Goal: Information Seeking & Learning: Learn about a topic

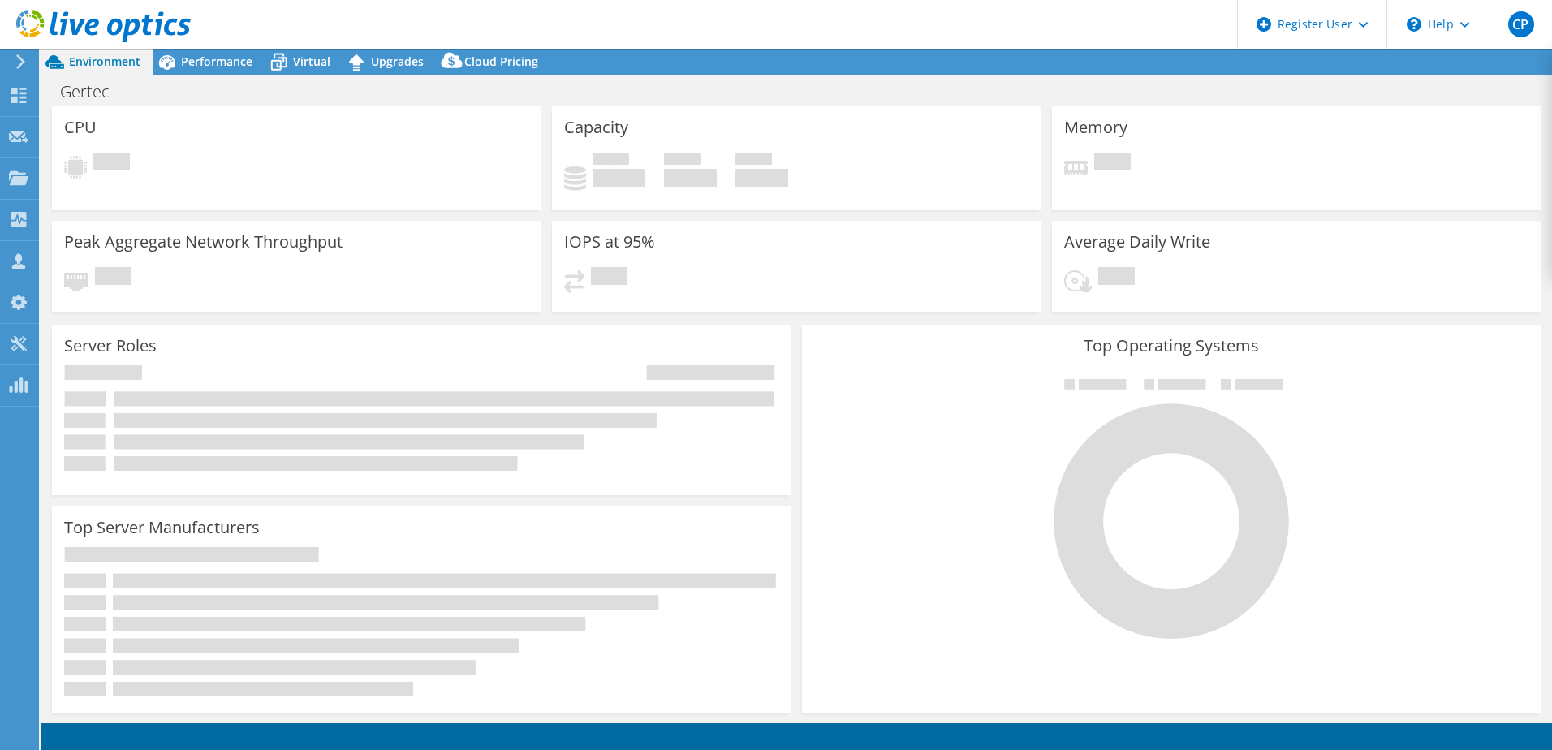
select select "USD"
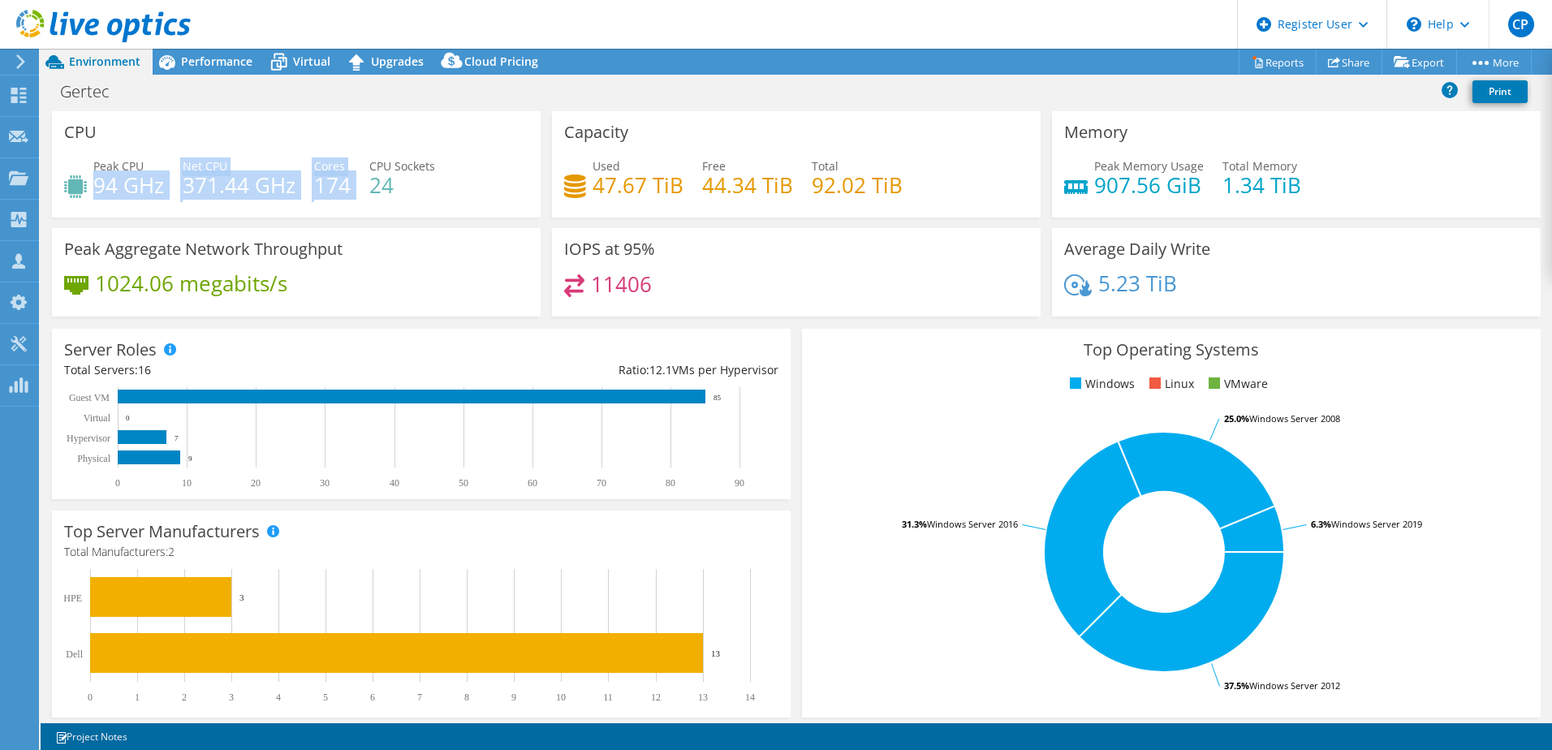
drag, startPoint x: 94, startPoint y: 183, endPoint x: 362, endPoint y: 188, distance: 267.9
click at [362, 188] on div "Peak CPU 94 GHz Net CPU 371.44 GHz Cores 174 CPU Sockets 24" at bounding box center [296, 183] width 464 height 53
drag, startPoint x: 362, startPoint y: 188, endPoint x: 302, endPoint y: 176, distance: 61.3
click at [302, 176] on div "Peak CPU 94 GHz Net CPU 371.44 GHz Cores 174 CPU Sockets 24" at bounding box center [296, 183] width 464 height 53
drag, startPoint x: 162, startPoint y: 187, endPoint x: 97, endPoint y: 193, distance: 65.3
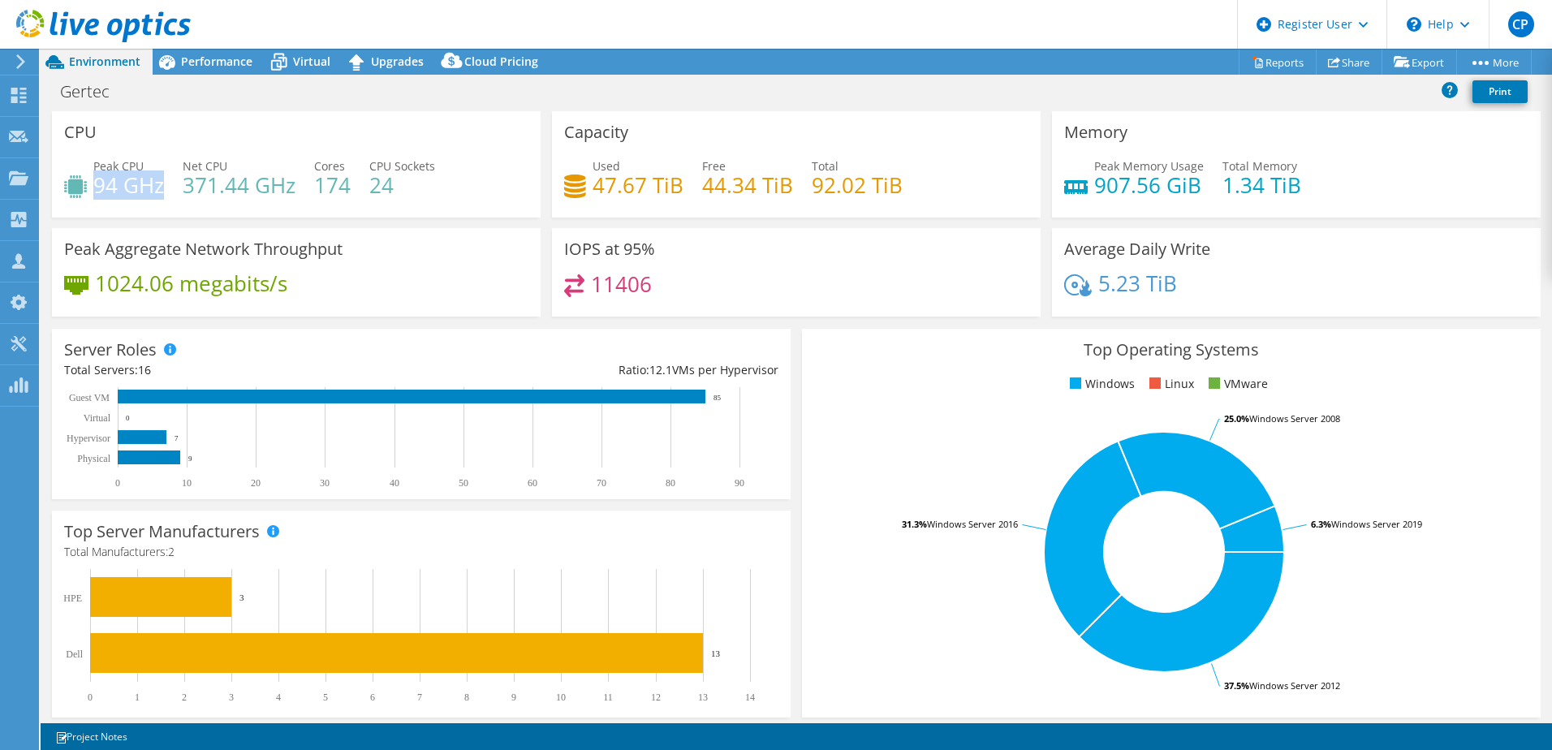
click at [97, 193] on h4 "94 GHz" at bounding box center [128, 185] width 71 height 18
drag, startPoint x: 97, startPoint y: 193, endPoint x: 355, endPoint y: 301, distance: 279.0
click at [355, 301] on div "1024.06 megabits/s" at bounding box center [296, 291] width 464 height 34
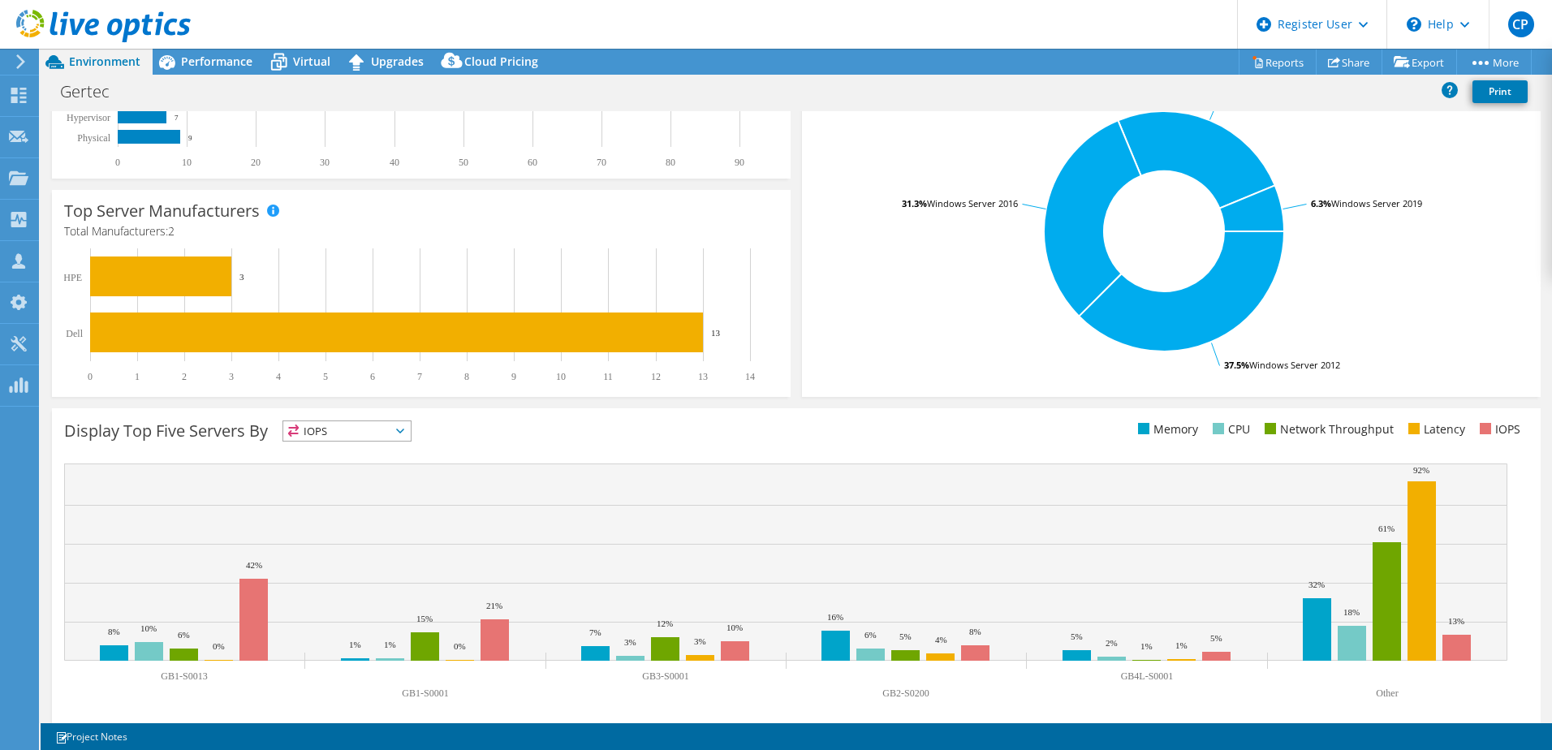
scroll to position [334, 0]
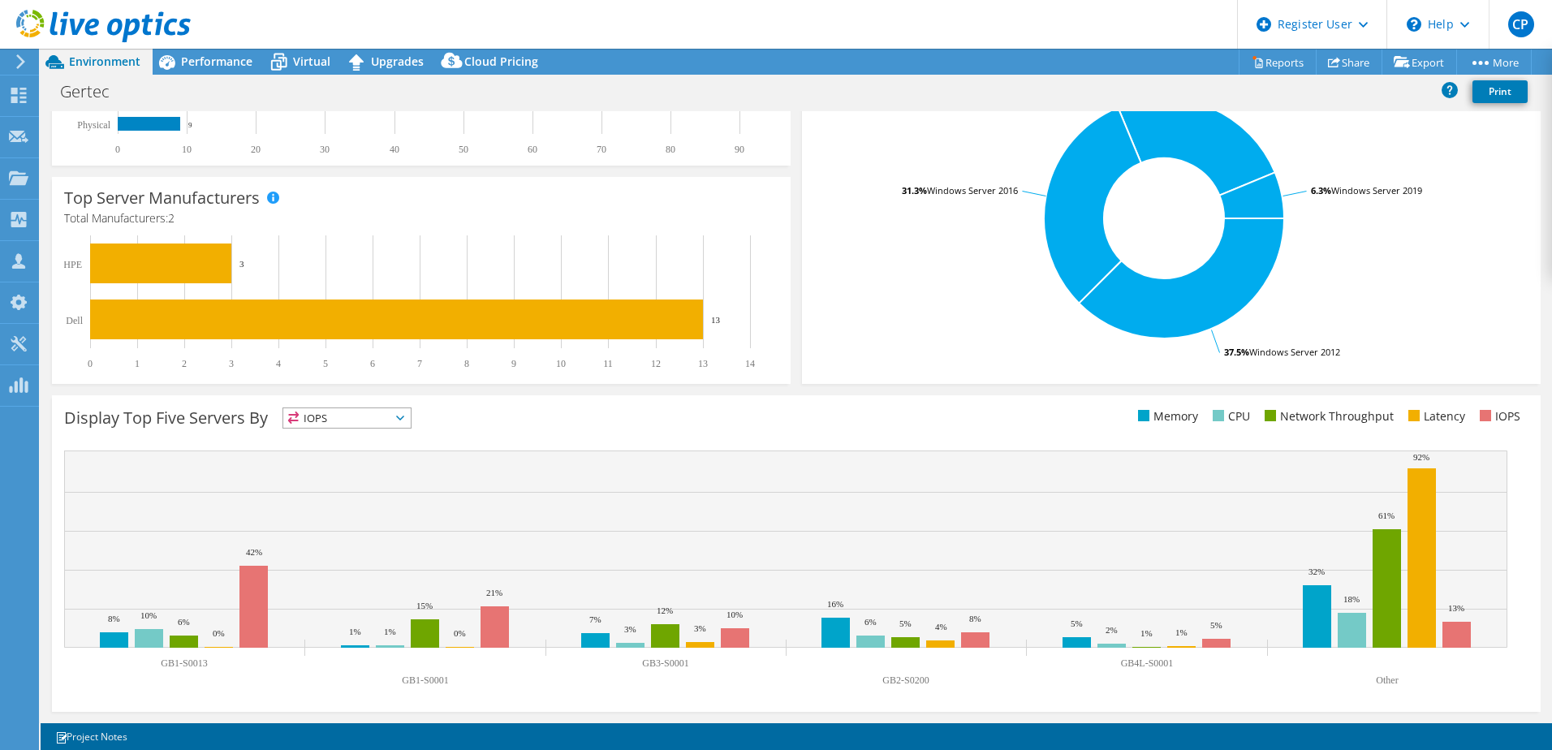
click at [348, 413] on span "IOPS" at bounding box center [346, 417] width 127 height 19
click at [347, 456] on li "Memory" at bounding box center [346, 461] width 127 height 23
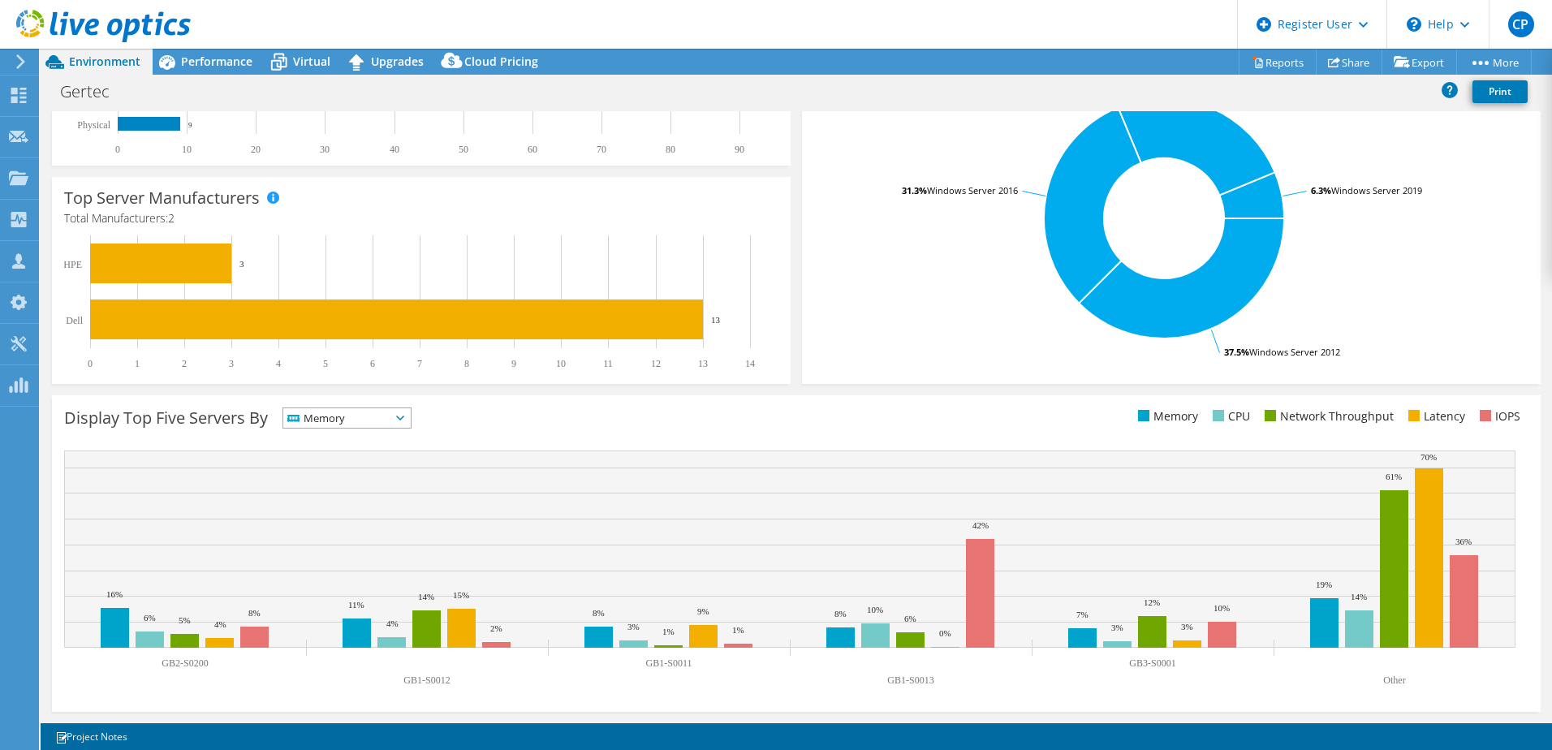
click at [359, 415] on span "Memory" at bounding box center [336, 417] width 107 height 19
click at [363, 436] on li "IOPS" at bounding box center [346, 439] width 127 height 23
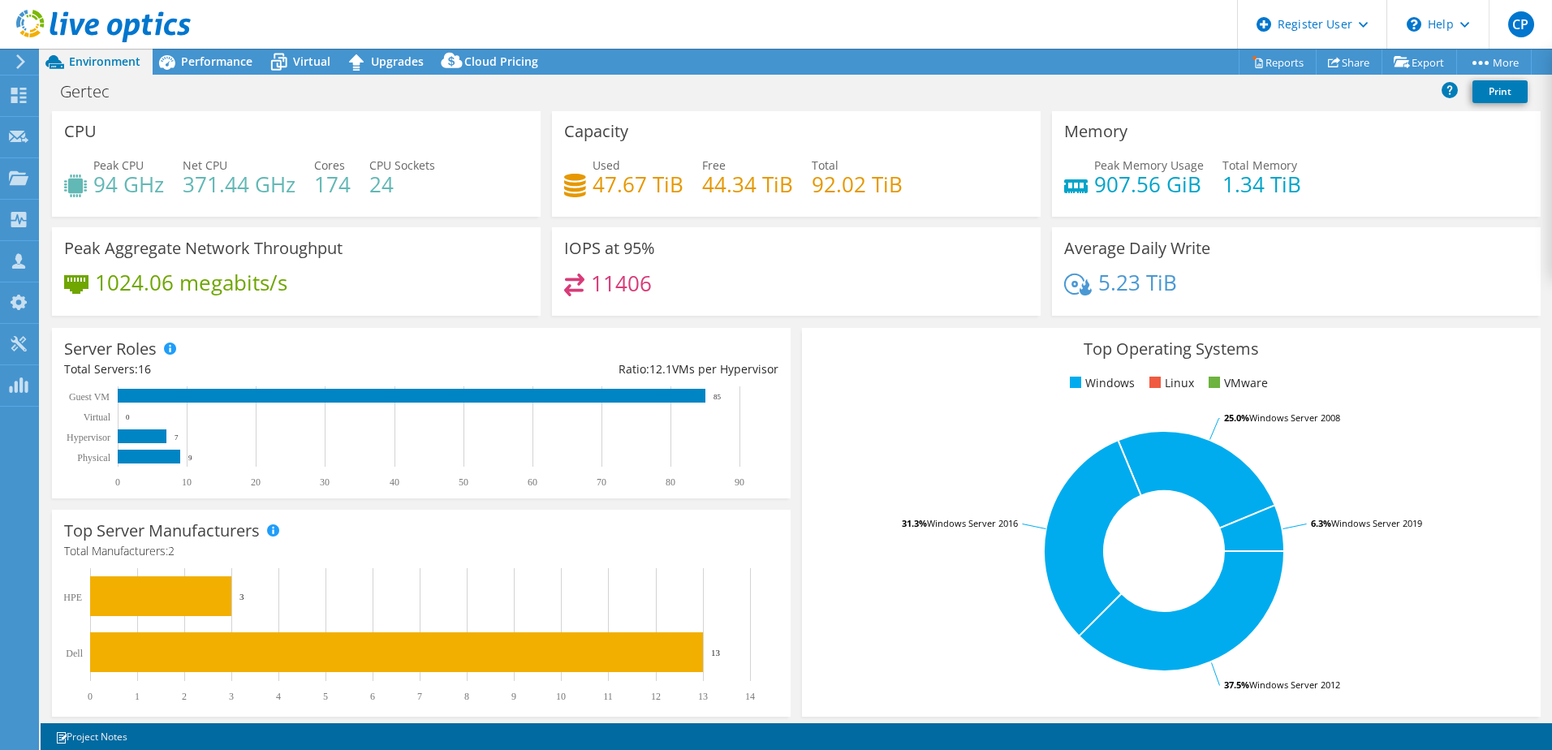
scroll to position [0, 0]
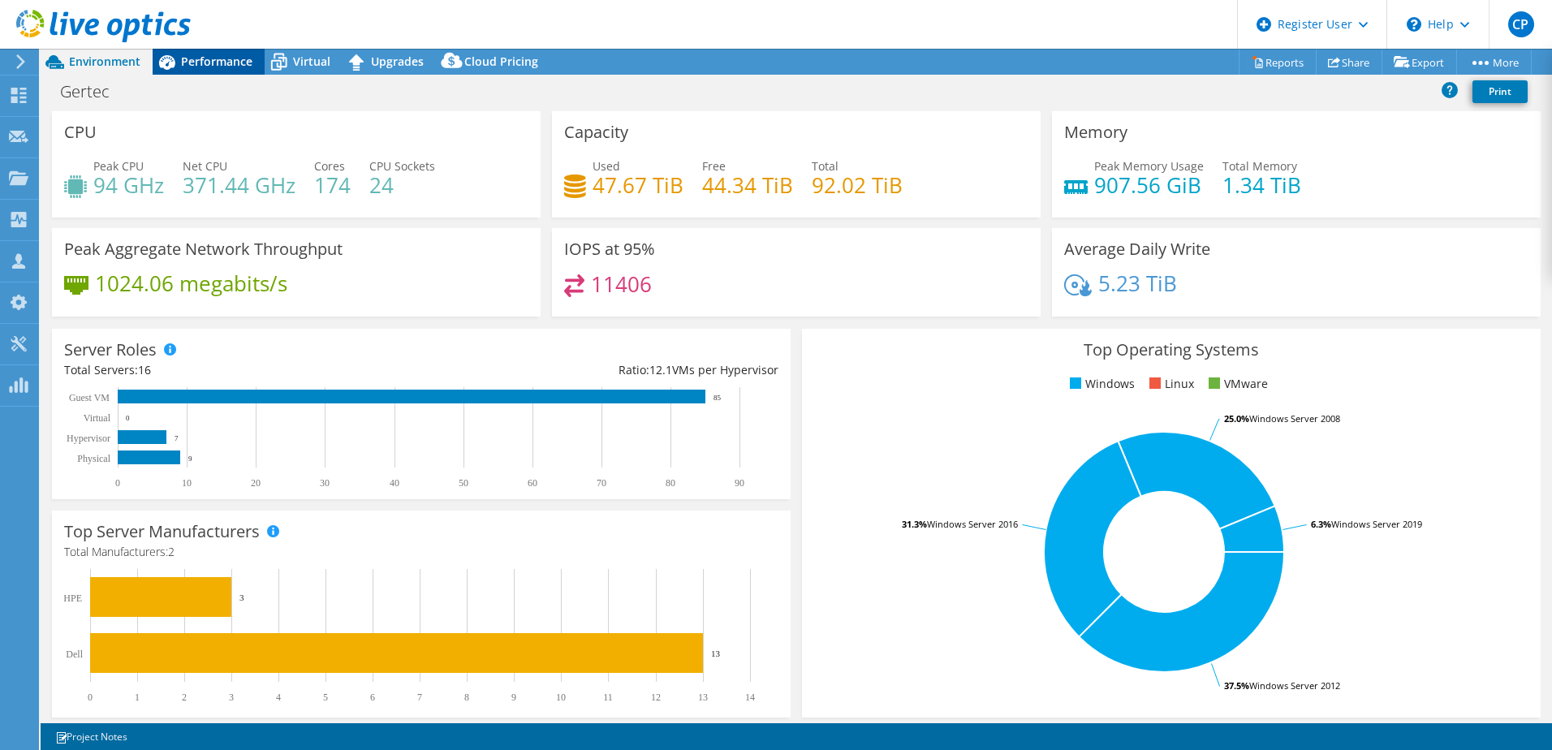
click at [217, 63] on span "Performance" at bounding box center [216, 61] width 71 height 15
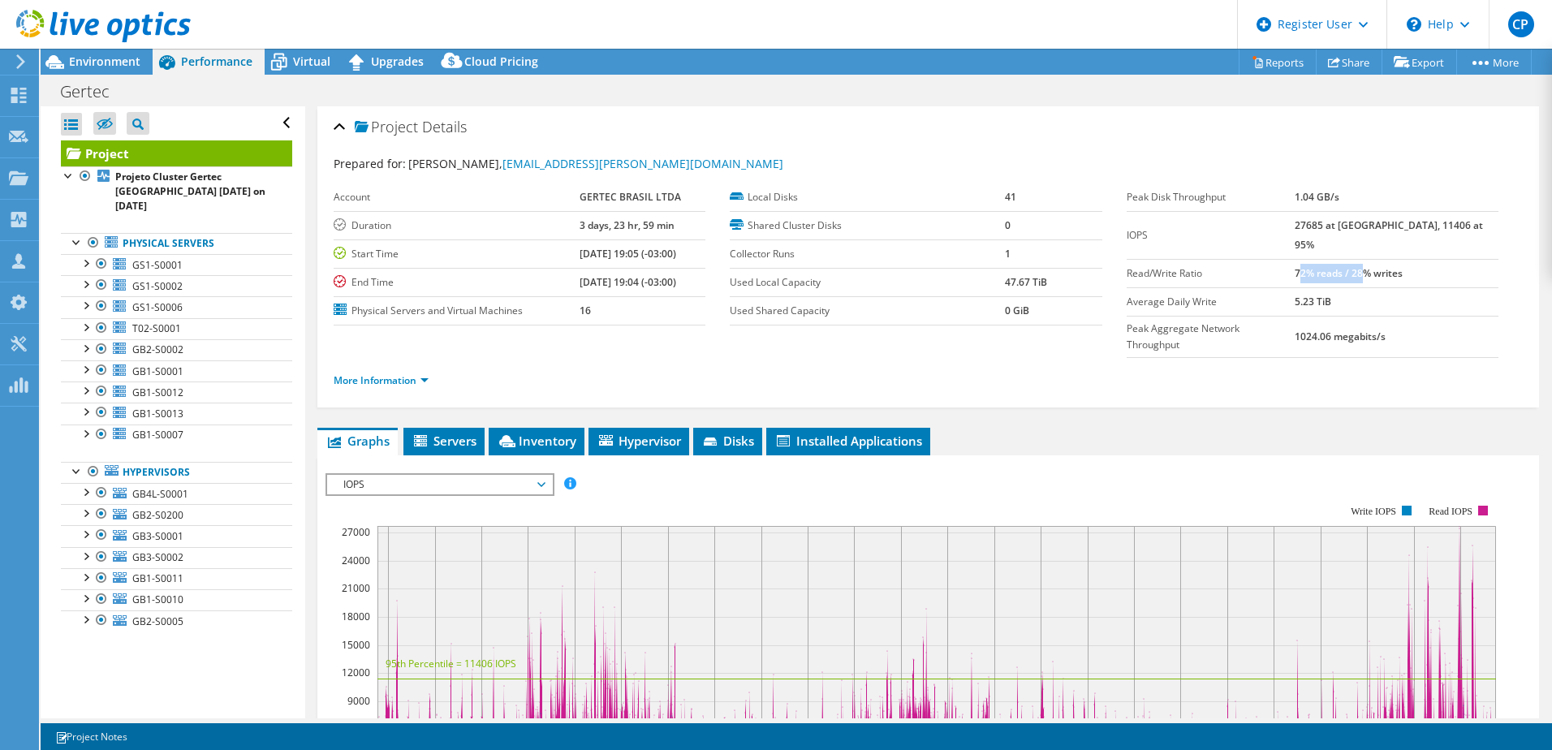
drag, startPoint x: 1333, startPoint y: 252, endPoint x: 1397, endPoint y: 252, distance: 64.1
click at [1397, 266] on b "72% reads / 28% writes" at bounding box center [1349, 273] width 108 height 14
click at [110, 65] on span "Environment" at bounding box center [104, 61] width 71 height 15
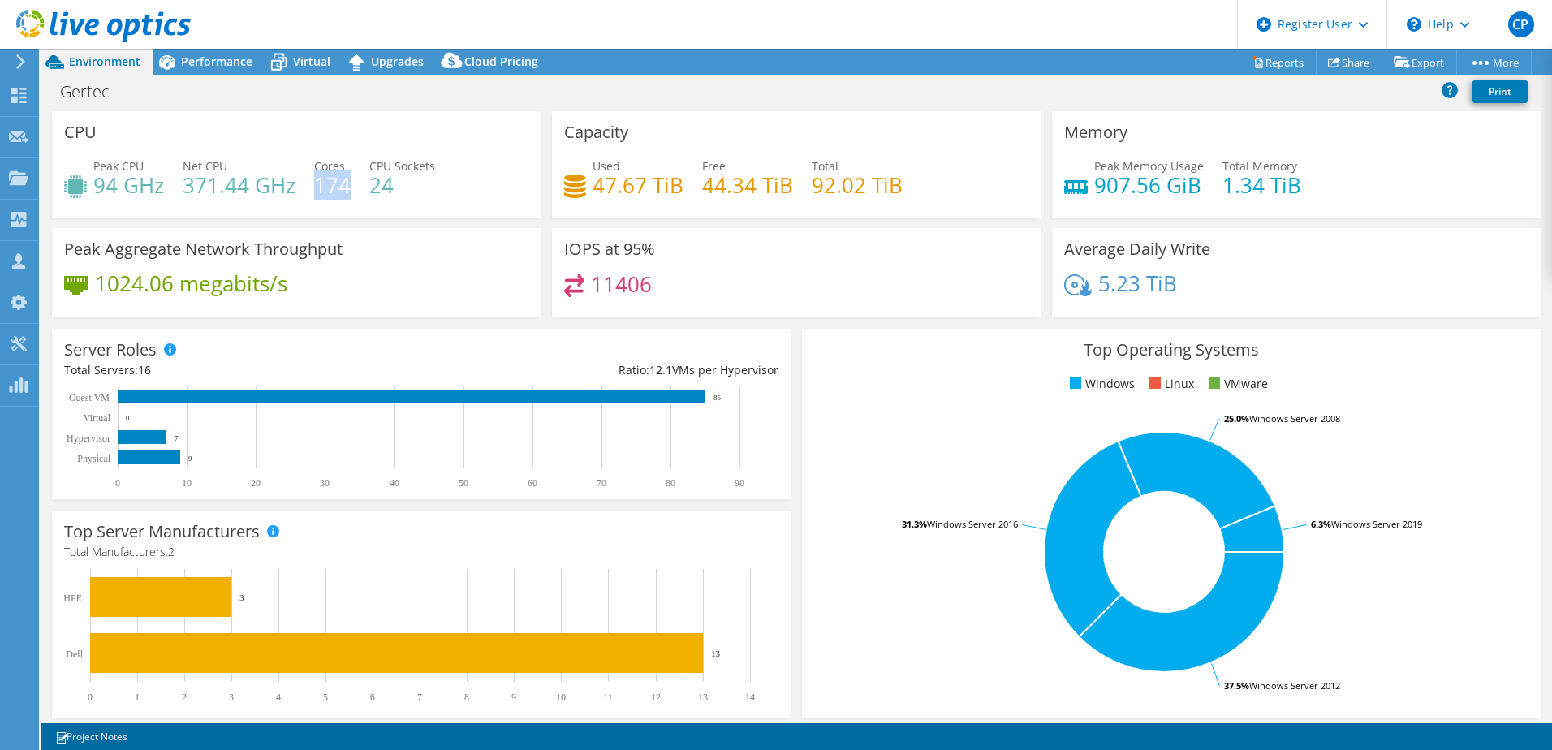
drag, startPoint x: 314, startPoint y: 183, endPoint x: 347, endPoint y: 190, distance: 33.1
click at [347, 190] on h4 "174" at bounding box center [332, 185] width 37 height 18
drag, startPoint x: 347, startPoint y: 190, endPoint x: 432, endPoint y: 205, distance: 86.5
click at [432, 205] on div "Peak CPU 94 GHz Net CPU 371.44 GHz Cores 174 CPU Sockets 24" at bounding box center [296, 183] width 464 height 53
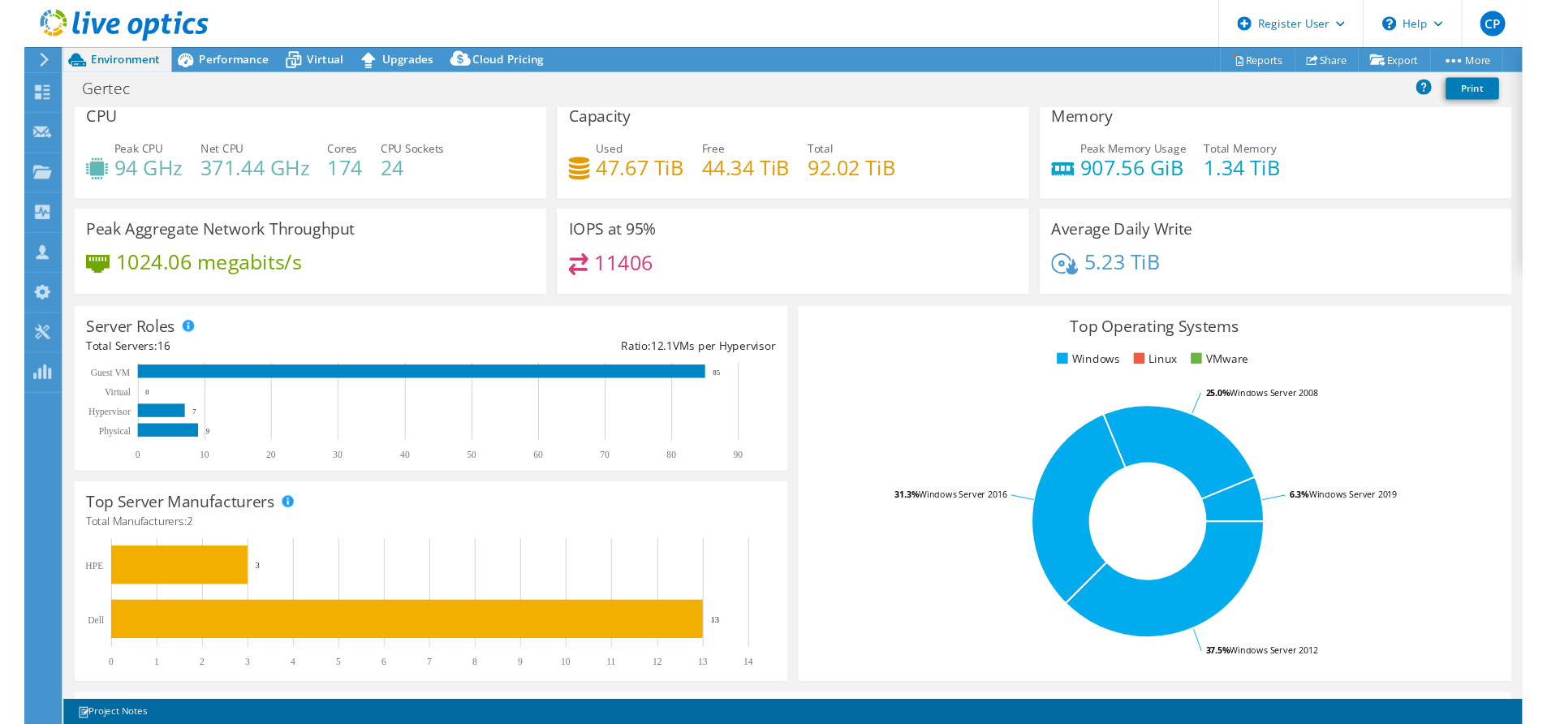
scroll to position [9, 0]
